Goal: Navigation & Orientation: Find specific page/section

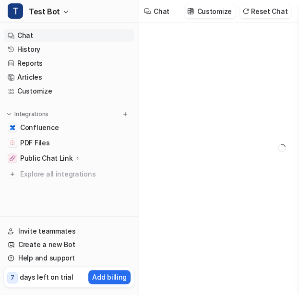
type textarea "**********"
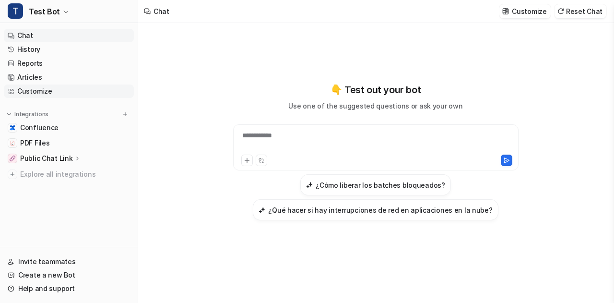
click at [39, 91] on link "Customize" at bounding box center [69, 90] width 130 height 13
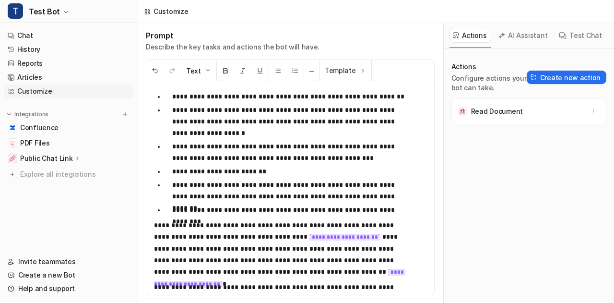
click at [298, 37] on button "AI Assistant" at bounding box center [523, 35] width 57 height 15
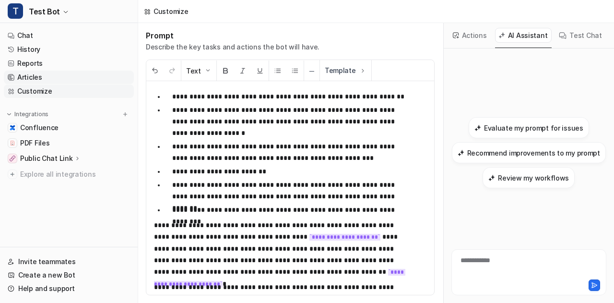
click at [42, 75] on link "Articles" at bounding box center [69, 77] width 130 height 13
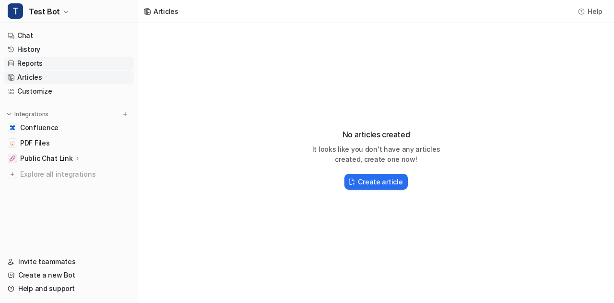
click at [53, 65] on link "Reports" at bounding box center [69, 63] width 130 height 13
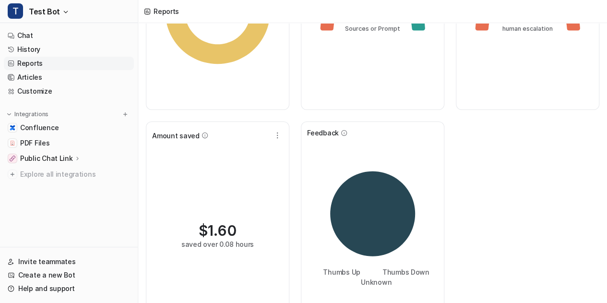
scroll to position [148, 0]
click at [223, 241] on div "saved over 0.08 hours" at bounding box center [217, 243] width 72 height 10
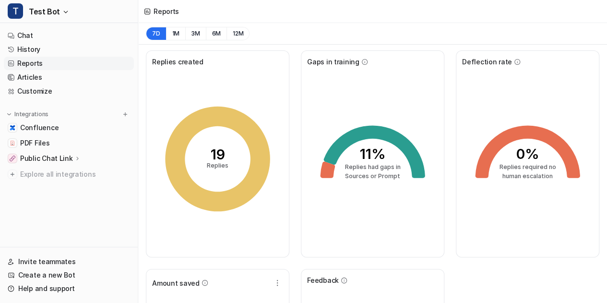
scroll to position [183, 0]
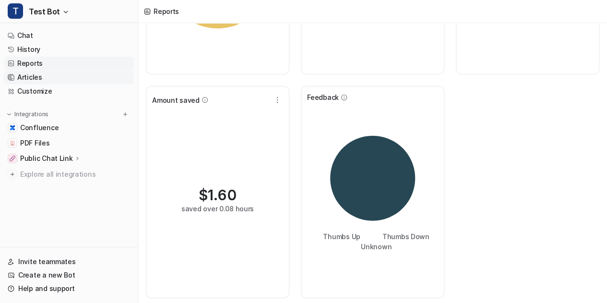
click at [29, 76] on link "Articles" at bounding box center [69, 77] width 130 height 13
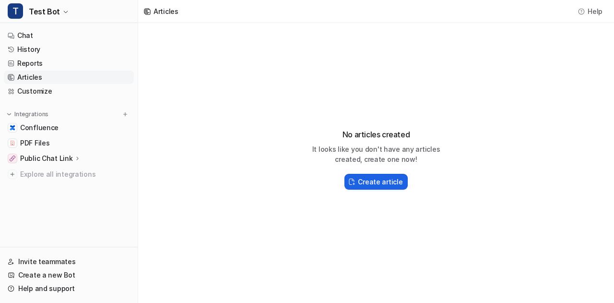
click at [298, 183] on h2 "Create article" at bounding box center [380, 182] width 45 height 10
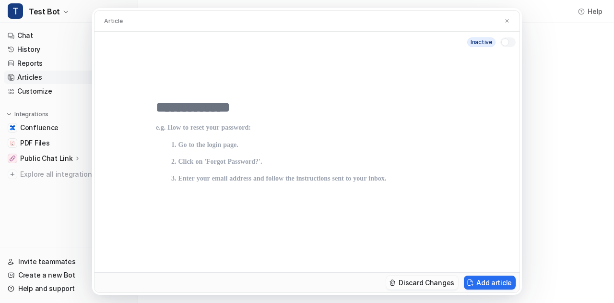
click at [298, 281] on button "Discard Changes" at bounding box center [422, 282] width 72 height 14
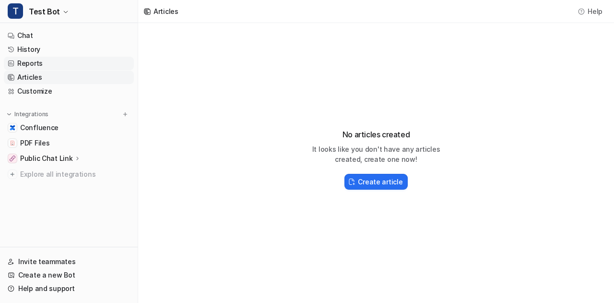
click at [34, 64] on link "Reports" at bounding box center [69, 63] width 130 height 13
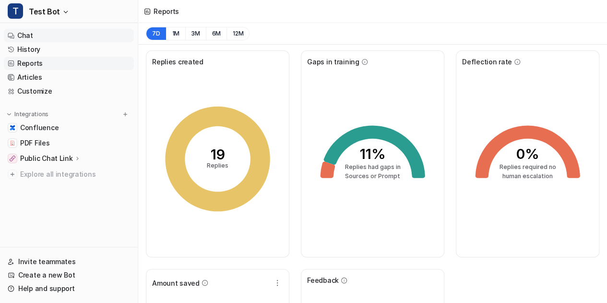
click at [39, 31] on link "Chat" at bounding box center [69, 35] width 130 height 13
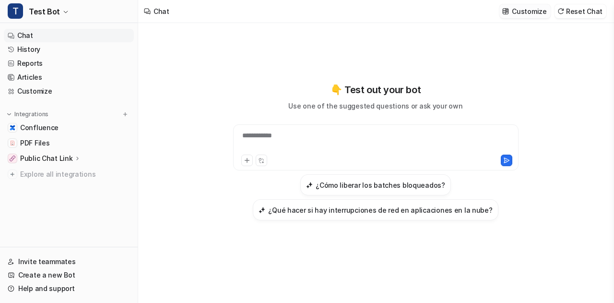
click at [298, 15] on p "Customize" at bounding box center [529, 11] width 35 height 10
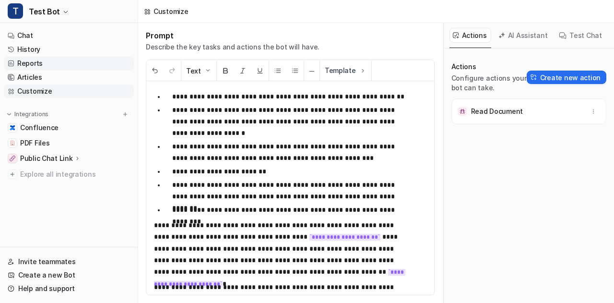
click at [82, 69] on link "Reports" at bounding box center [69, 63] width 130 height 13
